Goal: Task Accomplishment & Management: Use online tool/utility

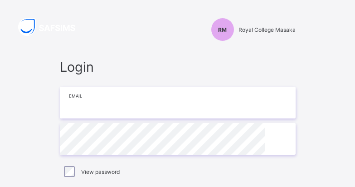
click at [168, 110] on input "email" at bounding box center [177, 102] width 235 height 32
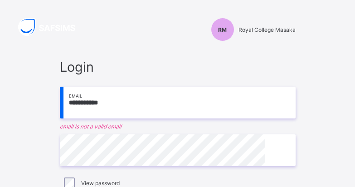
type input "**********"
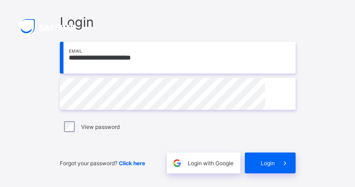
scroll to position [46, 0]
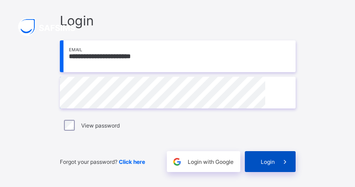
click at [274, 162] on span "Login" at bounding box center [267, 161] width 14 height 7
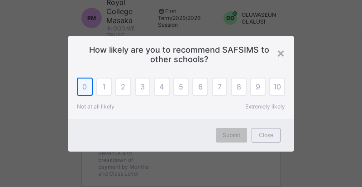
click at [82, 92] on div "0" at bounding box center [85, 86] width 16 height 18
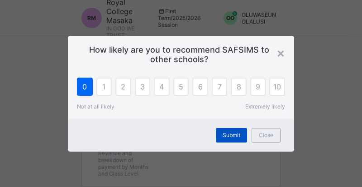
click at [229, 132] on span "Submit" at bounding box center [232, 134] width 18 height 7
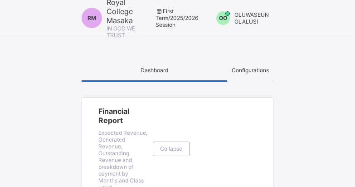
click at [252, 16] on span "OLUWASEUN OLALUSI" at bounding box center [251, 18] width 34 height 14
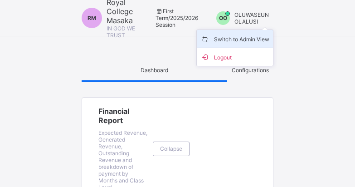
click at [246, 35] on span "Switch to Admin View" at bounding box center [234, 39] width 69 height 10
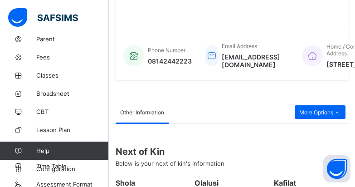
scroll to position [71, 0]
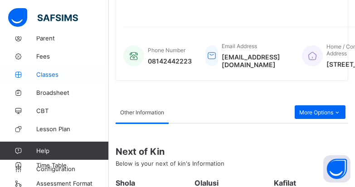
click at [41, 75] on span "Classes" at bounding box center [72, 74] width 72 height 7
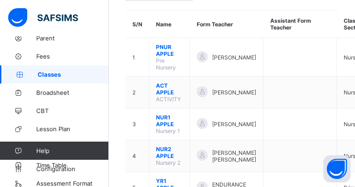
scroll to position [182, 0]
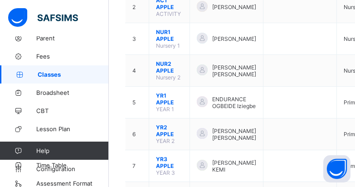
click at [49, 75] on span "Classes" at bounding box center [73, 74] width 71 height 7
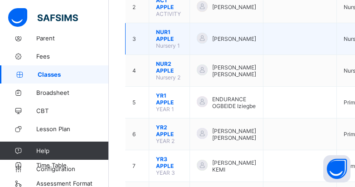
drag, startPoint x: 49, startPoint y: 75, endPoint x: 131, endPoint y: 52, distance: 85.1
click at [49, 75] on span "Classes" at bounding box center [73, 74] width 71 height 7
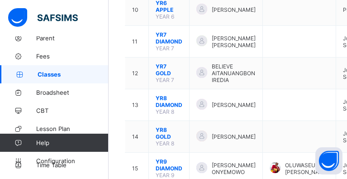
scroll to position [427, 0]
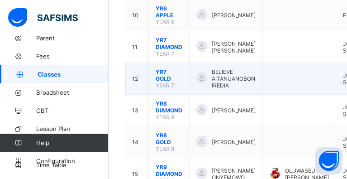
click at [227, 79] on span "BELIEVE AITANUANGBON IREDIA" at bounding box center [234, 78] width 44 height 20
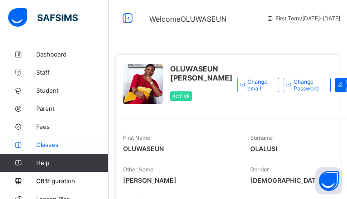
click at [43, 146] on span "Classes" at bounding box center [72, 144] width 72 height 7
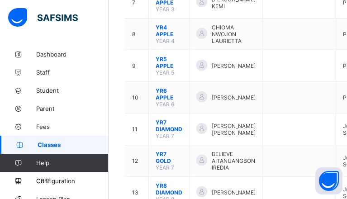
scroll to position [355, 0]
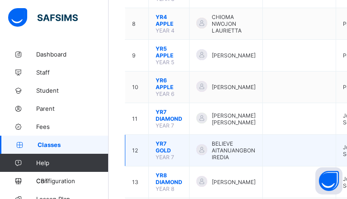
click at [139, 149] on td "12" at bounding box center [137, 151] width 24 height 32
click at [212, 156] on span "BELIEVE AITANUANGBON IREDIA" at bounding box center [234, 150] width 44 height 20
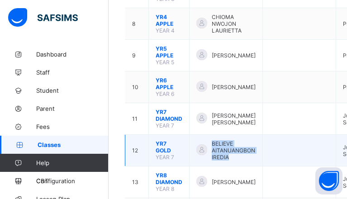
click at [212, 156] on span "BELIEVE AITANUANGBON IREDIA" at bounding box center [234, 150] width 44 height 20
click at [147, 145] on td "12" at bounding box center [137, 151] width 24 height 32
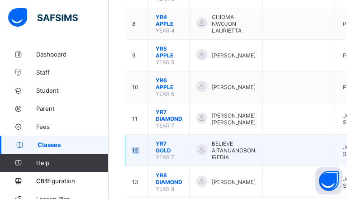
click at [147, 145] on td "12" at bounding box center [137, 151] width 24 height 32
click at [158, 150] on span "YR7 GOLD" at bounding box center [169, 147] width 27 height 14
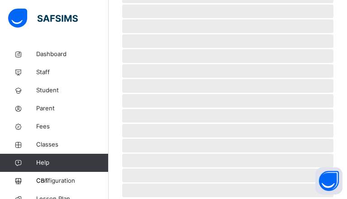
click at [158, 154] on span "‌" at bounding box center [227, 161] width 211 height 14
click at [158, 150] on span "‌ ‌ ‌ ‌ ‌ ‌ ‌ ‌ ‌ ‌ ‌ ‌ ‌ ‌ ‌ ‌ ‌ ‌ ‌ ‌ ‌ ‌ ‌ ‌ ‌" at bounding box center [227, 7] width 211 height 365
click at [158, 150] on span "‌" at bounding box center [227, 146] width 211 height 14
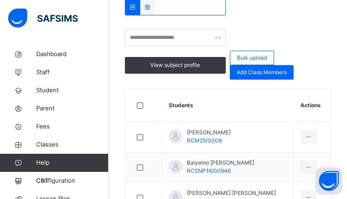
scroll to position [267, 0]
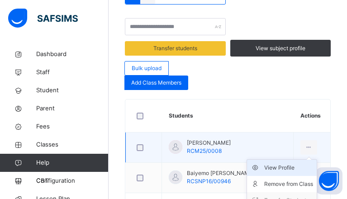
click at [289, 163] on div "View Profile" at bounding box center [288, 167] width 49 height 9
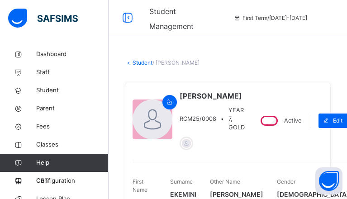
click at [140, 63] on link "Student" at bounding box center [143, 62] width 20 height 7
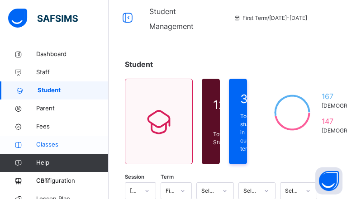
click at [56, 145] on span "Classes" at bounding box center [72, 144] width 72 height 9
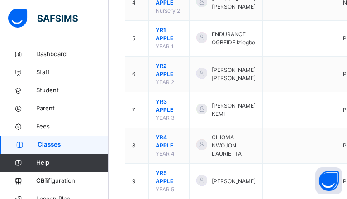
scroll to position [393, 0]
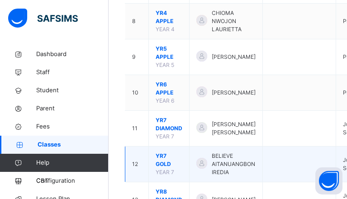
click at [141, 160] on td "12" at bounding box center [137, 165] width 24 height 36
click at [142, 160] on td "12" at bounding box center [137, 165] width 24 height 36
click at [165, 167] on span "YR7 GOLD" at bounding box center [169, 160] width 27 height 16
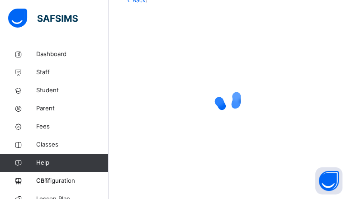
click at [165, 167] on div at bounding box center [228, 100] width 206 height 172
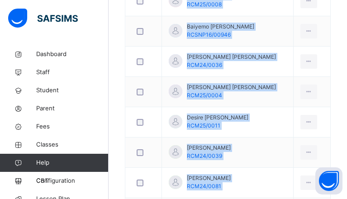
scroll to position [165, 0]
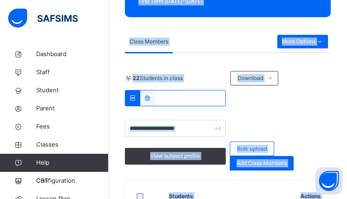
click at [206, 48] on div "Class Members" at bounding box center [201, 42] width 153 height 22
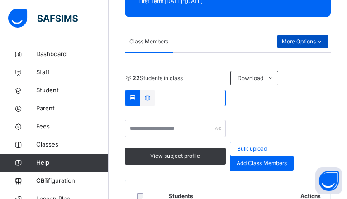
click at [324, 46] on icon at bounding box center [320, 42] width 8 height 8
click at [190, 49] on div "Class Members" at bounding box center [201, 42] width 153 height 22
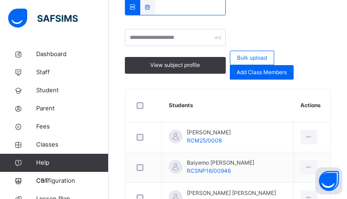
scroll to position [195, 0]
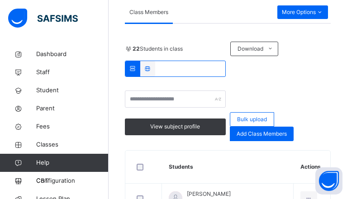
click at [152, 65] on icon at bounding box center [148, 68] width 8 height 7
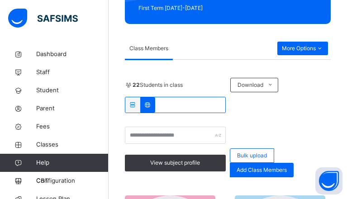
scroll to position [118, 0]
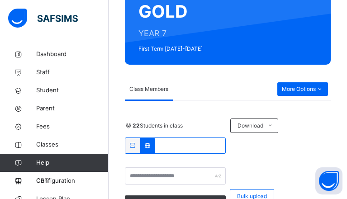
click at [140, 139] on div at bounding box center [132, 145] width 15 height 15
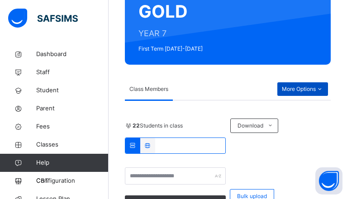
click at [324, 93] on icon at bounding box center [320, 89] width 8 height 8
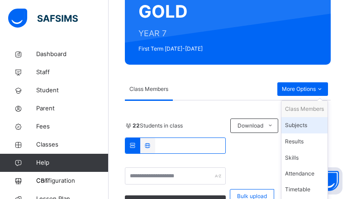
click at [308, 130] on div "Subjects" at bounding box center [304, 125] width 39 height 9
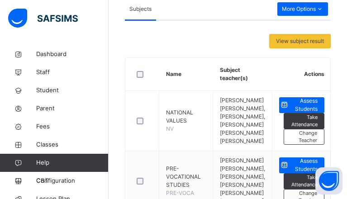
scroll to position [202, 0]
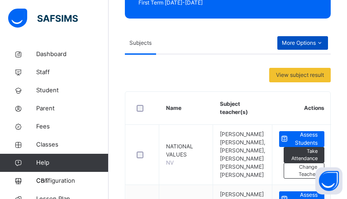
click at [324, 47] on icon at bounding box center [320, 43] width 8 height 8
click at [249, 78] on div "View subject result" at bounding box center [228, 75] width 206 height 14
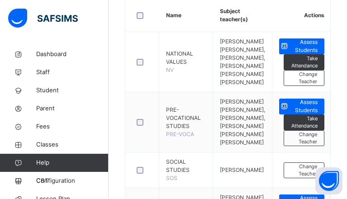
scroll to position [274, 0]
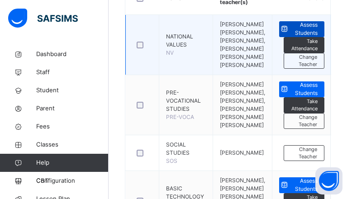
click at [315, 37] on span "Assess Students" at bounding box center [304, 29] width 28 height 16
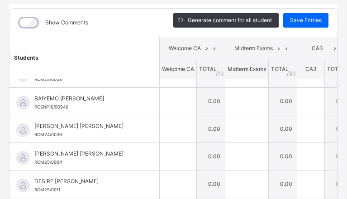
scroll to position [0, 0]
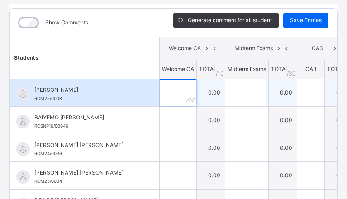
click at [160, 97] on input "text" at bounding box center [178, 92] width 37 height 27
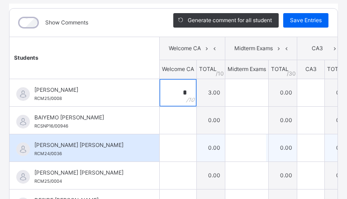
type input "*"
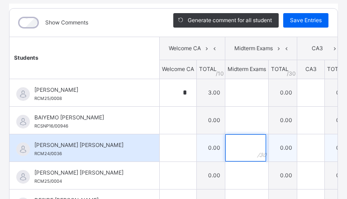
click at [225, 143] on input "text" at bounding box center [245, 147] width 41 height 27
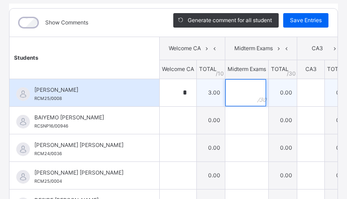
click at [225, 92] on input "text" at bounding box center [245, 92] width 41 height 27
click at [225, 103] on input "*" at bounding box center [245, 92] width 41 height 27
click at [225, 101] on input "*" at bounding box center [245, 92] width 41 height 27
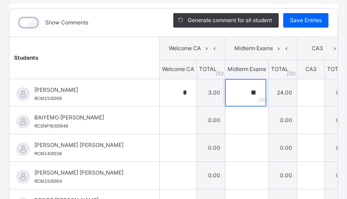
type input "**"
click at [333, 194] on button "Open asap" at bounding box center [329, 181] width 27 height 27
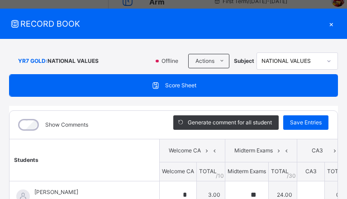
scroll to position [16, 12]
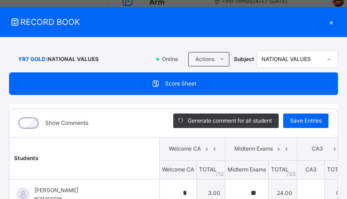
click at [328, 22] on div "×" at bounding box center [332, 22] width 14 height 12
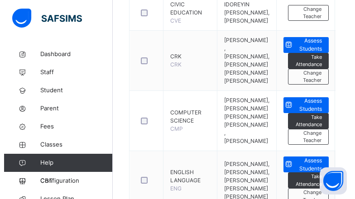
scroll to position [642, 0]
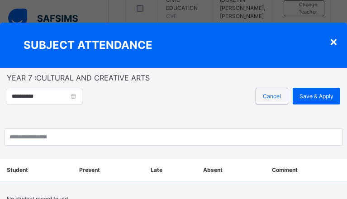
click at [315, 112] on div "**********" at bounding box center [174, 101] width 334 height 27
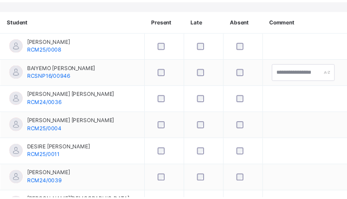
scroll to position [0, 0]
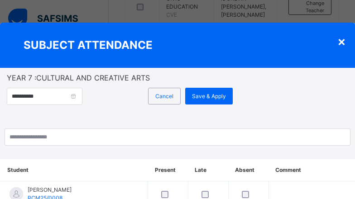
click at [339, 42] on div "×" at bounding box center [341, 41] width 9 height 19
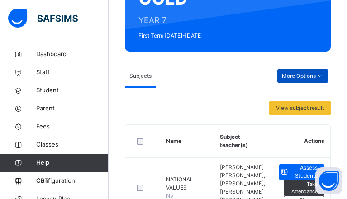
scroll to position [169, 0]
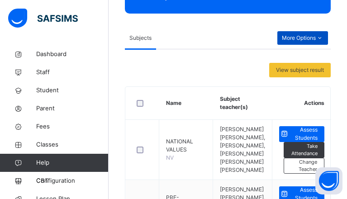
click at [324, 42] on icon at bounding box center [320, 38] width 8 height 8
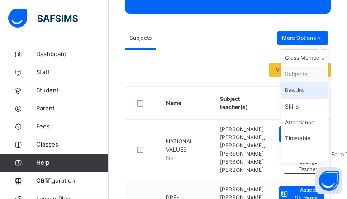
click at [296, 95] on div "Results" at bounding box center [304, 90] width 39 height 9
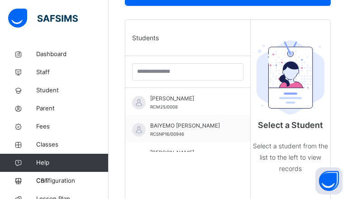
scroll to position [249, 0]
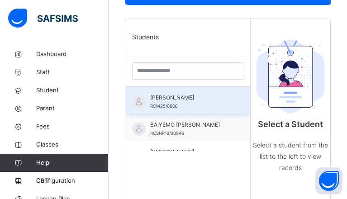
click at [204, 110] on div "[PERSON_NAME] RCM25/0008" at bounding box center [190, 102] width 80 height 16
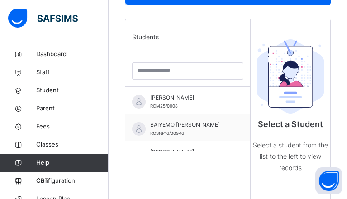
drag, startPoint x: 204, startPoint y: 116, endPoint x: 350, endPoint y: 139, distance: 148.5
click at [203, 110] on div "[PERSON_NAME] RCM25/0008" at bounding box center [190, 102] width 80 height 16
click at [151, 129] on span "BAIYEMO [PERSON_NAME]" at bounding box center [190, 125] width 80 height 8
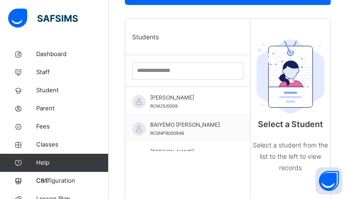
click at [151, 129] on span "BAIYEMO [PERSON_NAME]" at bounding box center [190, 125] width 80 height 8
click at [148, 108] on div "[PERSON_NAME] RCM25/0008" at bounding box center [187, 100] width 125 height 27
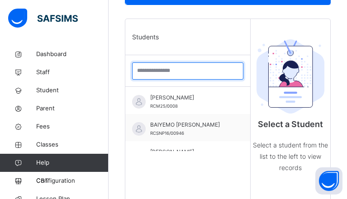
click at [205, 80] on input "search" at bounding box center [187, 70] width 111 height 17
click at [201, 77] on input "search" at bounding box center [187, 70] width 111 height 17
click at [246, 120] on div "Students [PERSON_NAME] RCM25/0008 BAIYEMO [PERSON_NAME] RCSNP16/00946 CHUKWUEME…" at bounding box center [187, 118] width 125 height 199
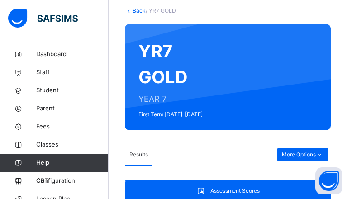
scroll to position [113, 0]
click at [324, 151] on icon at bounding box center [320, 155] width 8 height 8
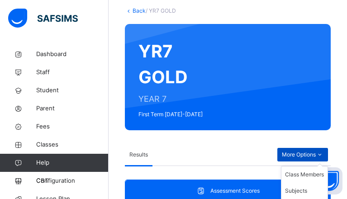
click at [324, 151] on icon at bounding box center [320, 155] width 8 height 8
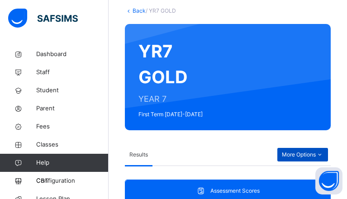
scroll to position [102, 0]
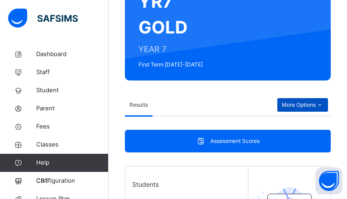
click at [324, 109] on icon at bounding box center [320, 105] width 8 height 8
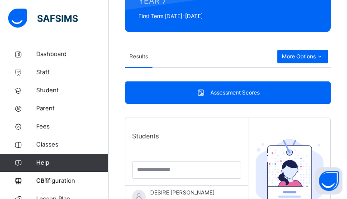
scroll to position [158, 0]
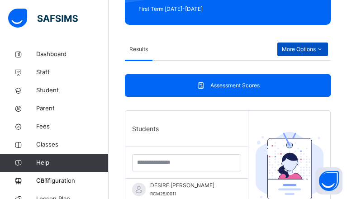
click at [324, 53] on icon at bounding box center [320, 49] width 8 height 8
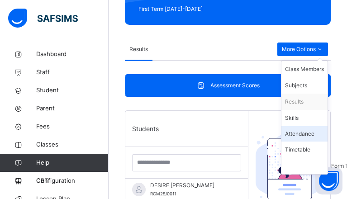
click at [311, 138] on div "Attendance" at bounding box center [304, 134] width 39 height 8
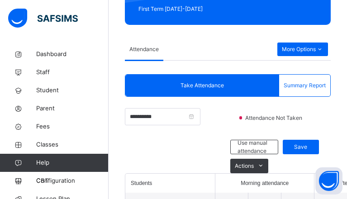
click at [226, 142] on div at bounding box center [175, 157] width 101 height 34
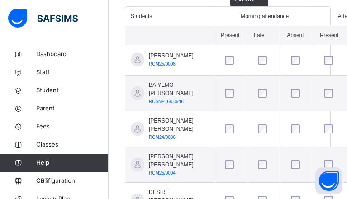
scroll to position [327, 0]
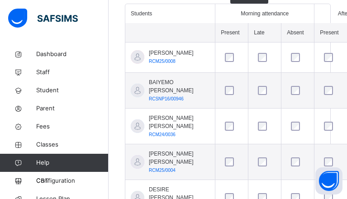
click at [289, 53] on div at bounding box center [297, 57] width 17 height 9
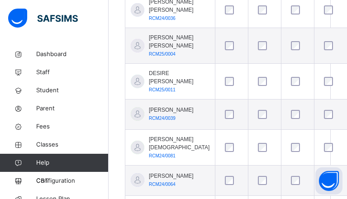
scroll to position [113, 0]
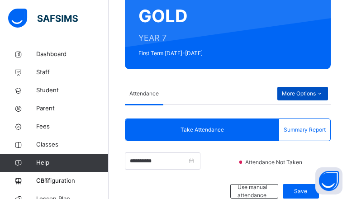
click at [324, 98] on icon at bounding box center [320, 94] width 8 height 8
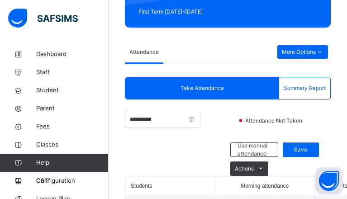
scroll to position [164, 0]
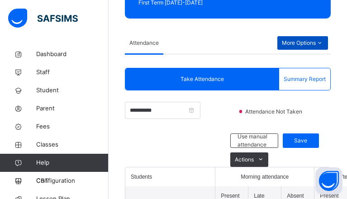
click at [328, 50] on div "More Options" at bounding box center [303, 43] width 51 height 14
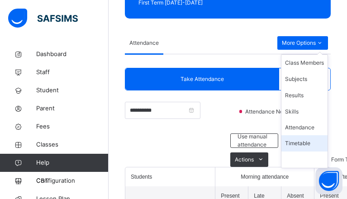
click at [305, 148] on div "Timetable" at bounding box center [304, 143] width 39 height 9
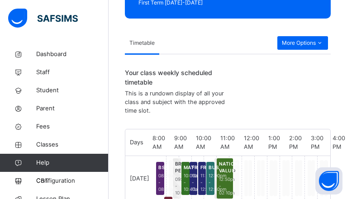
click at [307, 148] on div "3:00 PM" at bounding box center [318, 142] width 22 height 26
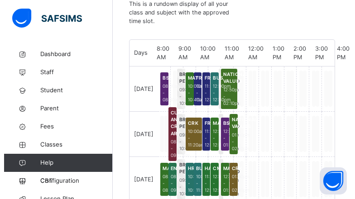
scroll to position [277, 0]
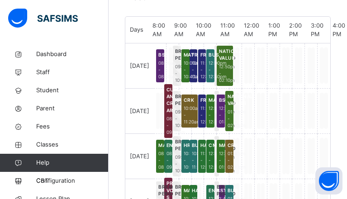
click at [162, 80] on span "08:00am - 08:40am" at bounding box center [160, 70] width 4 height 20
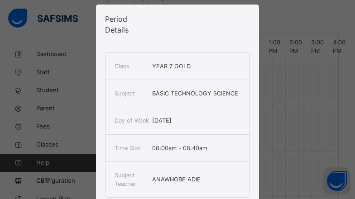
scroll to position [64, 0]
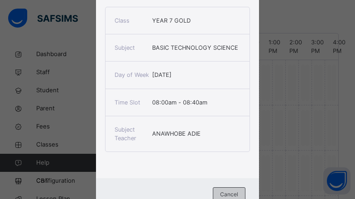
click at [213, 192] on div "Cancel" at bounding box center [229, 194] width 33 height 14
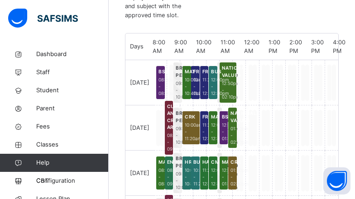
click at [346, 31] on div "Back / YR7 GOLD YR7 GOLD YEAR 7 First Term [DATE]-[DATE] Class Members Subjects…" at bounding box center [232, 85] width 246 height 632
click at [345, 69] on div "Back / YR7 GOLD YR7 GOLD YEAR 7 First Term [DATE]-[DATE] Class Members Subjects…" at bounding box center [232, 85] width 246 height 632
click at [40, 143] on span "Classes" at bounding box center [72, 144] width 72 height 9
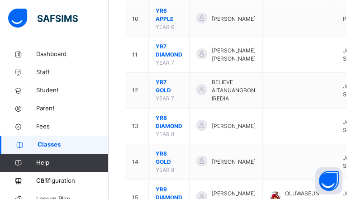
scroll to position [472, 0]
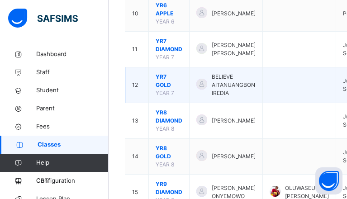
click at [161, 86] on span "YR7 GOLD" at bounding box center [169, 81] width 27 height 16
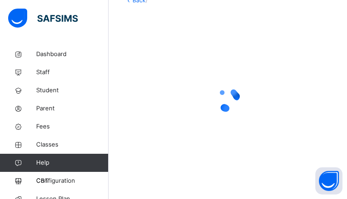
click at [161, 86] on div at bounding box center [228, 99] width 206 height 36
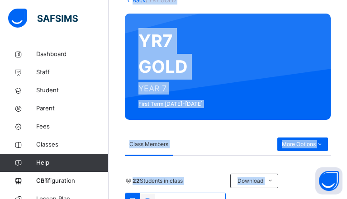
scroll to position [472, 0]
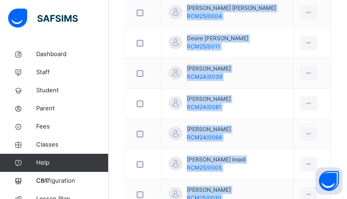
click at [329, 102] on div "Back / YR7 GOLD YR7 GOLD YEAR 7 First Term [DATE]-[DATE] Class Members Subjects…" at bounding box center [228, 99] width 239 height 1050
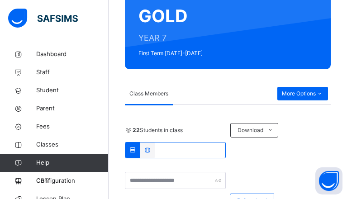
click at [324, 98] on icon at bounding box center [320, 94] width 8 height 8
click at [324, 90] on icon at bounding box center [320, 94] width 8 height 8
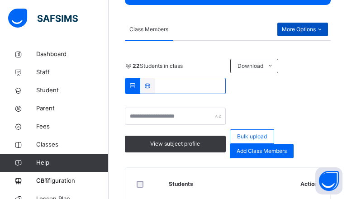
click at [324, 34] on icon at bounding box center [320, 29] width 8 height 8
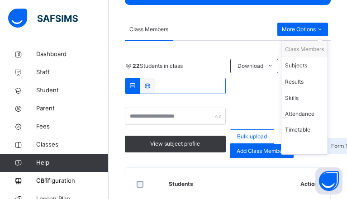
click at [331, 151] on div "Form Teacher" at bounding box center [350, 146] width 39 height 9
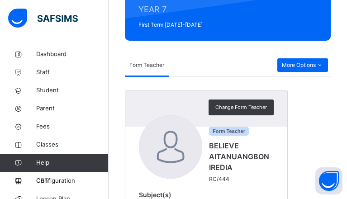
scroll to position [155, 0]
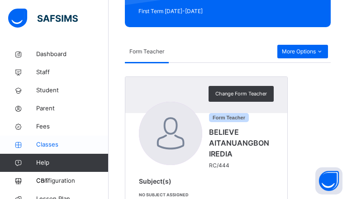
click at [51, 142] on span "Classes" at bounding box center [72, 144] width 72 height 9
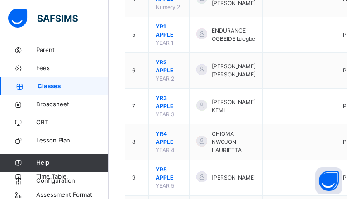
scroll to position [63, 0]
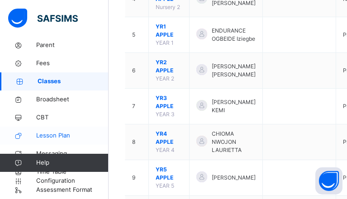
click at [55, 138] on span "Lesson Plan" at bounding box center [72, 135] width 72 height 9
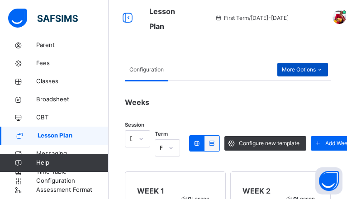
click at [324, 69] on icon at bounding box center [320, 70] width 8 height 8
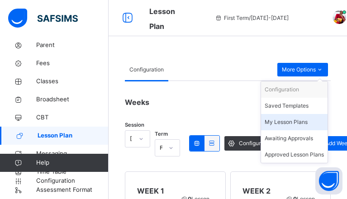
click at [309, 116] on li "My Lesson Plans" at bounding box center [294, 122] width 67 height 16
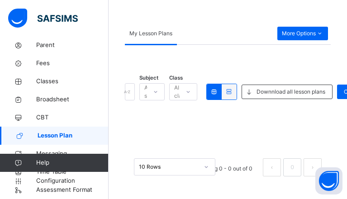
scroll to position [47, 0]
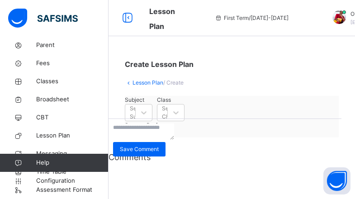
drag, startPoint x: 355, startPoint y: 73, endPoint x: 356, endPoint y: 85, distance: 11.8
click at [347, 85] on html "Lesson Plan First Term / [DATE]-[DATE] OLUWASEUN OLALUSI [EMAIL_ADDRESS][DOMAIN…" at bounding box center [177, 99] width 355 height 199
drag, startPoint x: 354, startPoint y: 85, endPoint x: 355, endPoint y: 104, distance: 19.0
click at [347, 104] on div "Create Lesson Plan Lesson Plan / Create Subject Select Subject Class Select Cla…" at bounding box center [232, 98] width 247 height 106
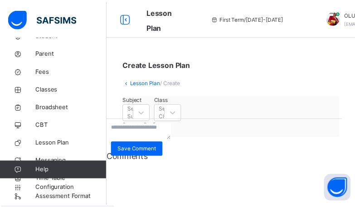
scroll to position [56, 0]
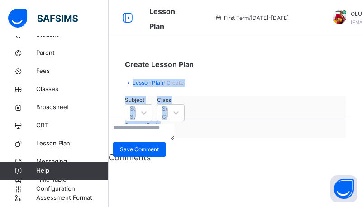
drag, startPoint x: 362, startPoint y: 61, endPoint x: 362, endPoint y: 107, distance: 46.2
click at [347, 107] on div "Create Lesson Plan Lesson Plan / Create Subject Select Subject Class Select Cla…" at bounding box center [236, 98] width 254 height 106
click at [149, 117] on icon at bounding box center [143, 112] width 9 height 9
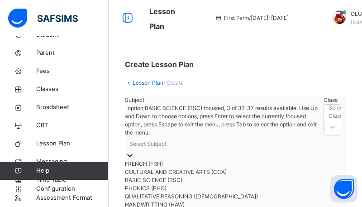
click at [182, 184] on div "BASIC SCIENCE (BSC)" at bounding box center [222, 180] width 194 height 8
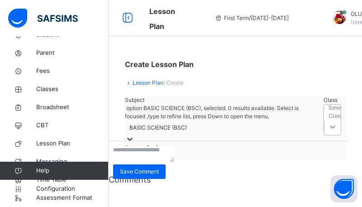
click at [330, 127] on icon at bounding box center [332, 126] width 5 height 3
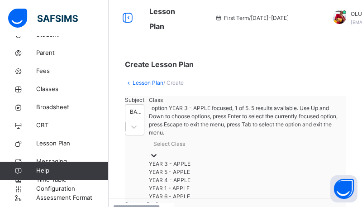
click at [275, 160] on div "YEAR 3 - APPLE" at bounding box center [245, 164] width 192 height 8
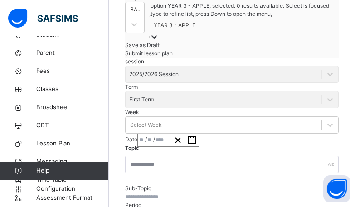
scroll to position [112, 0]
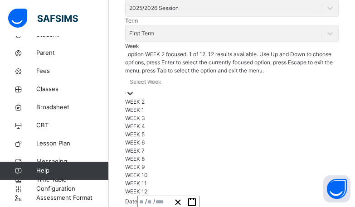
click at [319, 103] on div "option WEEK 2 focused, 1 of 12. 12 results available. Use Up and Down to choose…" at bounding box center [231, 122] width 213 height 145
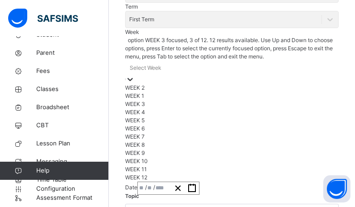
scroll to position [161, 0]
click at [306, 92] on div "WEEK 1" at bounding box center [231, 95] width 213 height 8
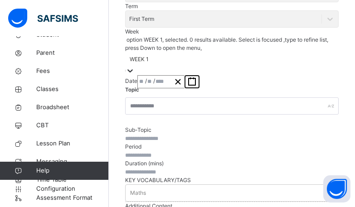
click at [195, 85] on rect "button" at bounding box center [191, 81] width 7 height 7
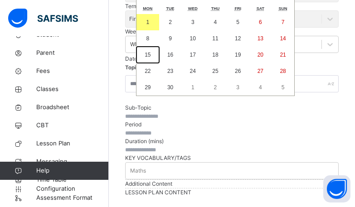
click at [150, 58] on abbr "15" at bounding box center [147, 55] width 6 height 6
type input "**********"
type input "**"
type input "*"
type input "****"
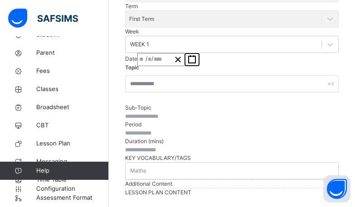
click at [196, 64] on icon "button" at bounding box center [191, 59] width 9 height 9
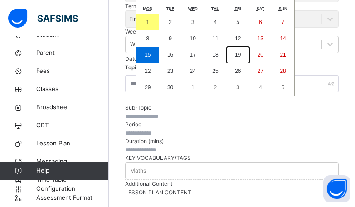
click at [240, 58] on abbr "19" at bounding box center [238, 55] width 6 height 6
type input "**********"
type input "**"
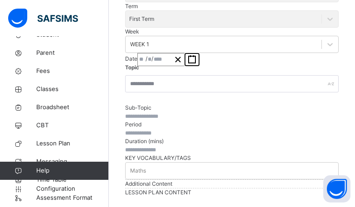
click at [195, 63] on rect "button" at bounding box center [191, 59] width 7 height 7
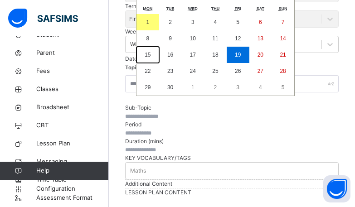
click at [150, 58] on abbr "15" at bounding box center [147, 55] width 6 height 6
type input "**********"
type input "**"
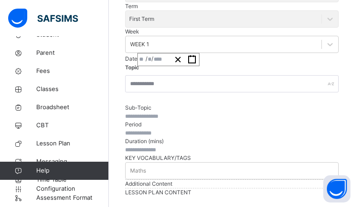
click at [188, 66] on div "**********" at bounding box center [168, 59] width 62 height 13
click at [314, 120] on div "Topic Sub-Topic" at bounding box center [231, 93] width 213 height 54
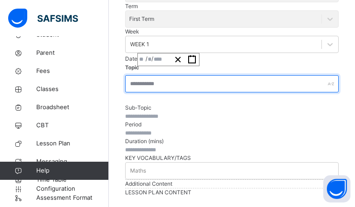
click at [176, 92] on input "text" at bounding box center [231, 83] width 213 height 17
type input "**********"
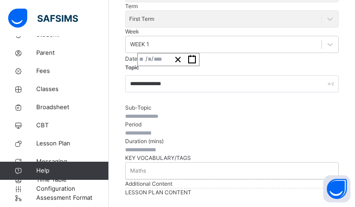
click at [179, 137] on input "text" at bounding box center [152, 133] width 54 height 8
type input "*"
click at [179, 154] on input "number" at bounding box center [152, 150] width 54 height 8
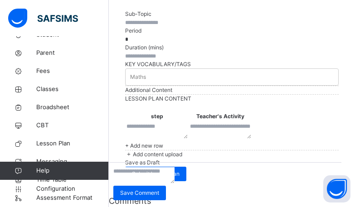
scroll to position [439, 0]
type input "**"
click at [187, 122] on textarea at bounding box center [156, 130] width 61 height 16
click at [251, 122] on textarea at bounding box center [220, 130] width 61 height 16
click at [163, 142] on span "+ Add new row" at bounding box center [144, 145] width 38 height 7
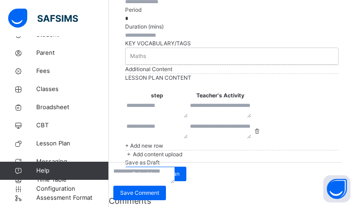
scroll to position [454, 0]
click at [41, 125] on span "CBT" at bounding box center [72, 125] width 72 height 9
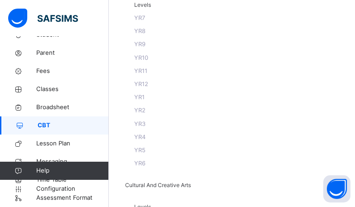
scroll to position [92, 0]
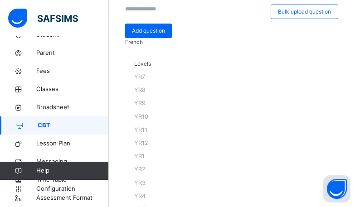
click at [145, 80] on span "YR7" at bounding box center [139, 76] width 11 height 7
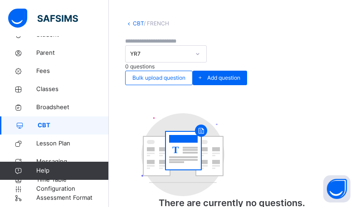
scroll to position [35, 0]
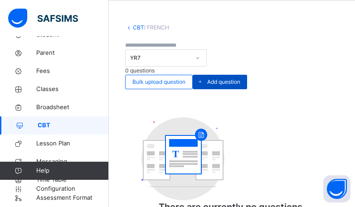
click at [240, 78] on span "Add question" at bounding box center [223, 82] width 33 height 8
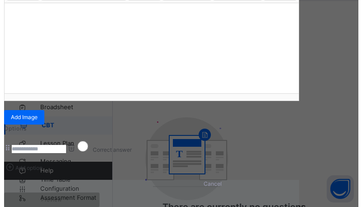
scroll to position [113, 0]
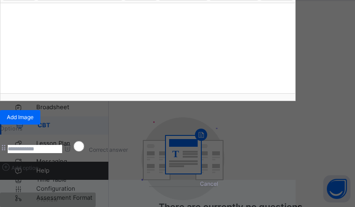
click at [81, 69] on div at bounding box center [147, 48] width 294 height 91
click at [68, 19] on p at bounding box center [148, 14] width 280 height 9
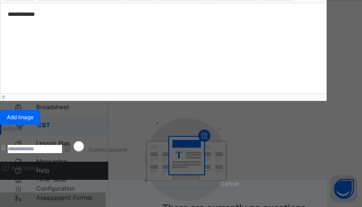
scroll to position [184, 0]
click at [62, 145] on input at bounding box center [35, 149] width 54 height 8
click at [62, 145] on input "*******" at bounding box center [35, 149] width 54 height 8
type input "*"
click at [21, 141] on div "Correct answer" at bounding box center [163, 147] width 327 height 13
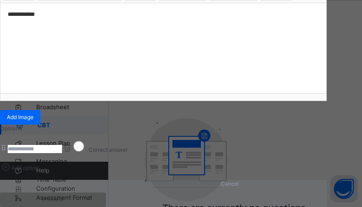
click at [38, 171] on span "Add option" at bounding box center [24, 167] width 27 height 7
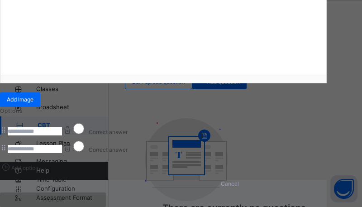
click at [38, 171] on span "Add option" at bounding box center [24, 167] width 27 height 7
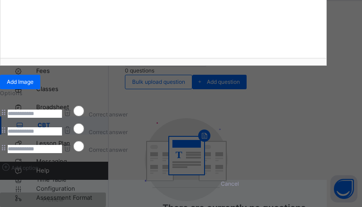
scroll to position [294, 0]
click at [38, 164] on span "Add option" at bounding box center [24, 167] width 27 height 7
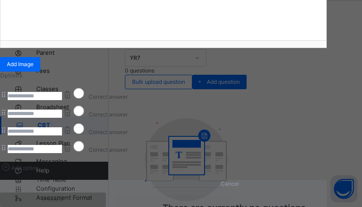
scroll to position [317, 0]
click at [47, 192] on div "Preview" at bounding box center [53, 199] width 106 height 14
click at [57, 196] on span "Preview" at bounding box center [53, 200] width 92 height 8
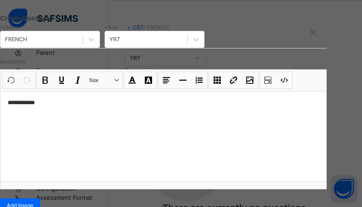
scroll to position [0, 0]
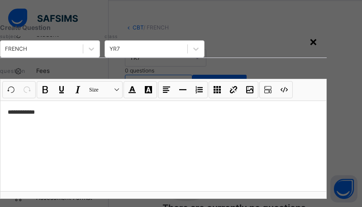
click at [318, 40] on div "×" at bounding box center [313, 41] width 9 height 19
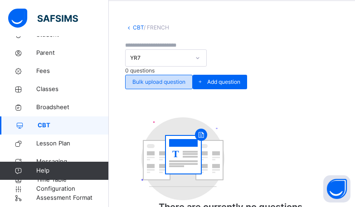
click at [185, 78] on span "Bulk upload question" at bounding box center [158, 82] width 53 height 8
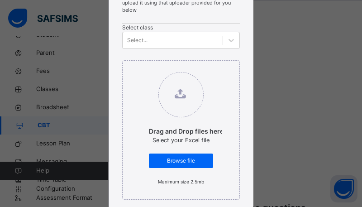
scroll to position [92, 0]
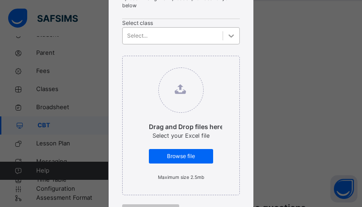
click at [227, 40] on icon at bounding box center [231, 35] width 9 height 9
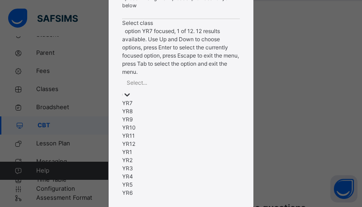
click at [159, 99] on div "YR7" at bounding box center [181, 103] width 118 height 8
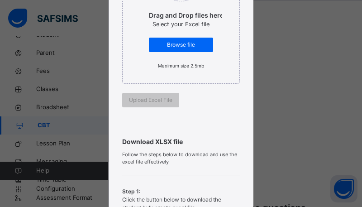
scroll to position [276, 0]
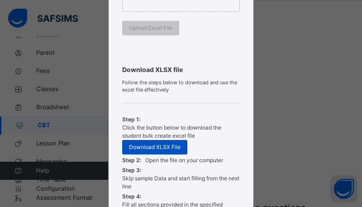
click at [169, 154] on div "Download XLSX File" at bounding box center [154, 147] width 65 height 14
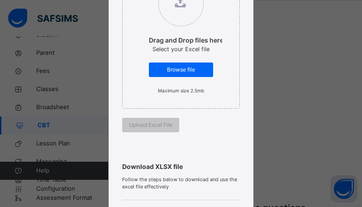
scroll to position [144, 0]
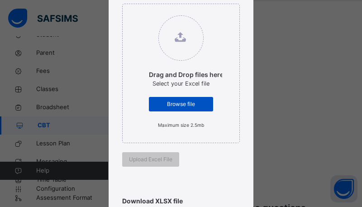
click at [174, 108] on span "Browse file" at bounding box center [181, 104] width 51 height 8
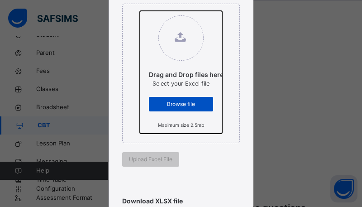
click at [140, 11] on input "Drag and Drop files here Select your Excel file Browse file Maximum size 2.5mb" at bounding box center [140, 11] width 0 height 0
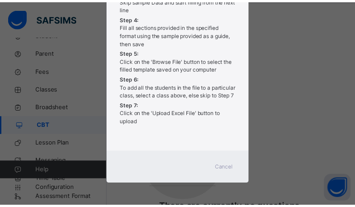
scroll to position [474, 0]
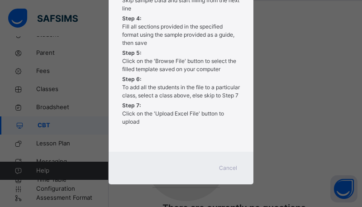
click at [233, 164] on span "Cancel" at bounding box center [228, 168] width 18 height 8
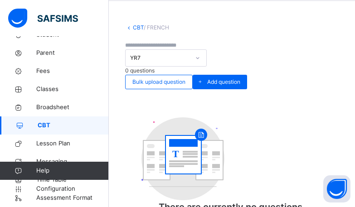
scroll to position [0, 0]
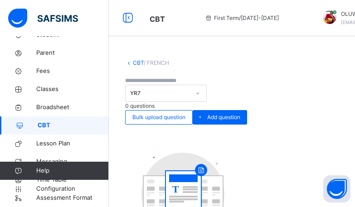
click at [133, 63] on link "CBT" at bounding box center [138, 62] width 11 height 7
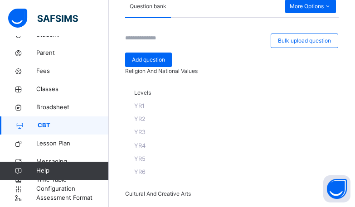
scroll to position [51, 0]
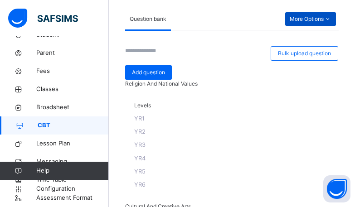
click at [323, 21] on span "More Options" at bounding box center [310, 19] width 42 height 8
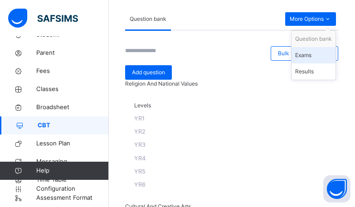
click at [316, 53] on div "Exams" at bounding box center [313, 55] width 37 height 9
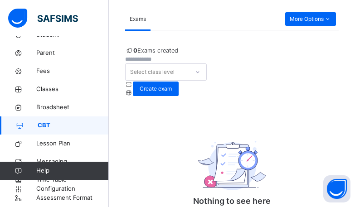
click at [187, 113] on div "0 Exams created Select class level Create exam Nothing to see here There’s curr…" at bounding box center [231, 145] width 213 height 199
click at [172, 93] on span "Create exam" at bounding box center [155, 89] width 32 height 8
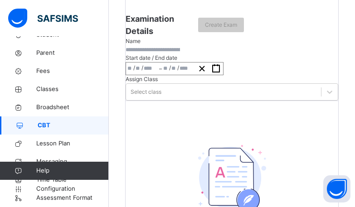
scroll to position [103, 0]
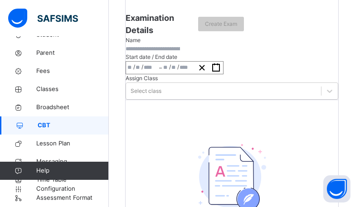
click at [180, 53] on input "text" at bounding box center [152, 49] width 54 height 8
type input "*"
type input "**********"
click at [223, 74] on button "button" at bounding box center [216, 68] width 14 height 12
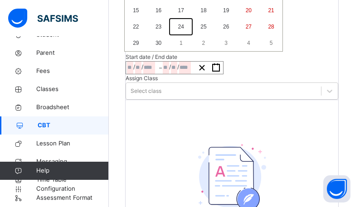
click at [192, 35] on button "24" at bounding box center [180, 27] width 23 height 16
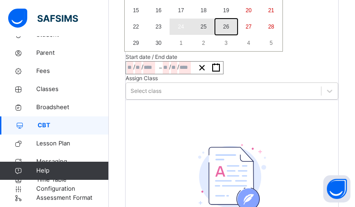
click at [229, 30] on abbr "26" at bounding box center [226, 27] width 6 height 6
type input "**********"
type input "**"
type input "*"
type input "****"
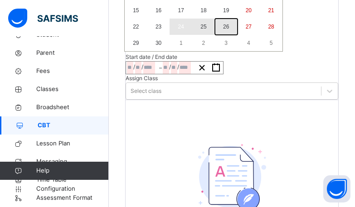
type input "**********"
type input "**"
type input "*"
type input "****"
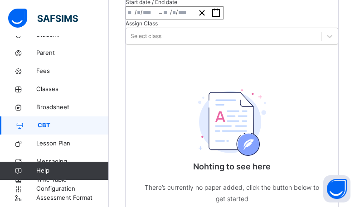
scroll to position [174, 0]
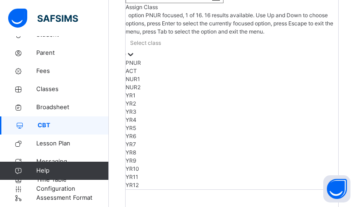
click at [338, 59] on div "Select class" at bounding box center [231, 47] width 212 height 23
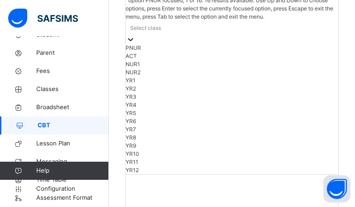
scroll to position [189, 0]
click at [338, 92] on div "YR2" at bounding box center [231, 88] width 212 height 8
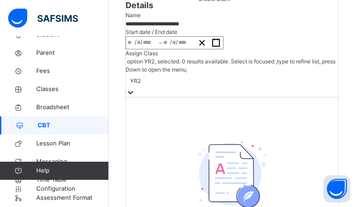
scroll to position [103, 0]
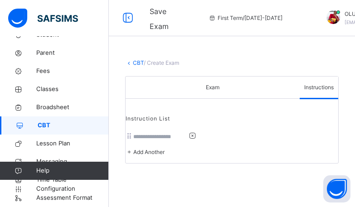
scroll to position [82, 0]
click at [197, 131] on div at bounding box center [165, 136] width 64 height 10
click at [187, 133] on input at bounding box center [160, 137] width 54 height 8
type input "**********"
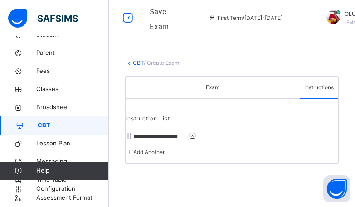
click at [138, 60] on link "CBT" at bounding box center [138, 62] width 11 height 7
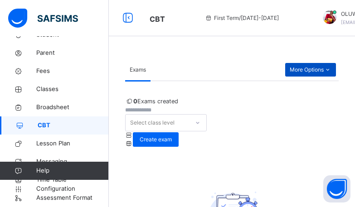
click at [327, 69] on span "More Options" at bounding box center [310, 70] width 42 height 8
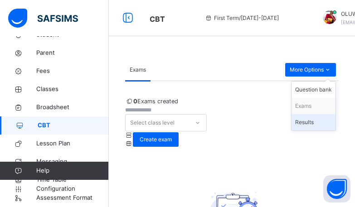
click at [312, 121] on div "Results" at bounding box center [313, 122] width 37 height 9
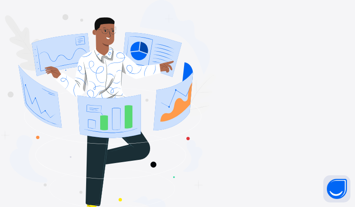
type input "**********"
